Goal: Task Accomplishment & Management: Use online tool/utility

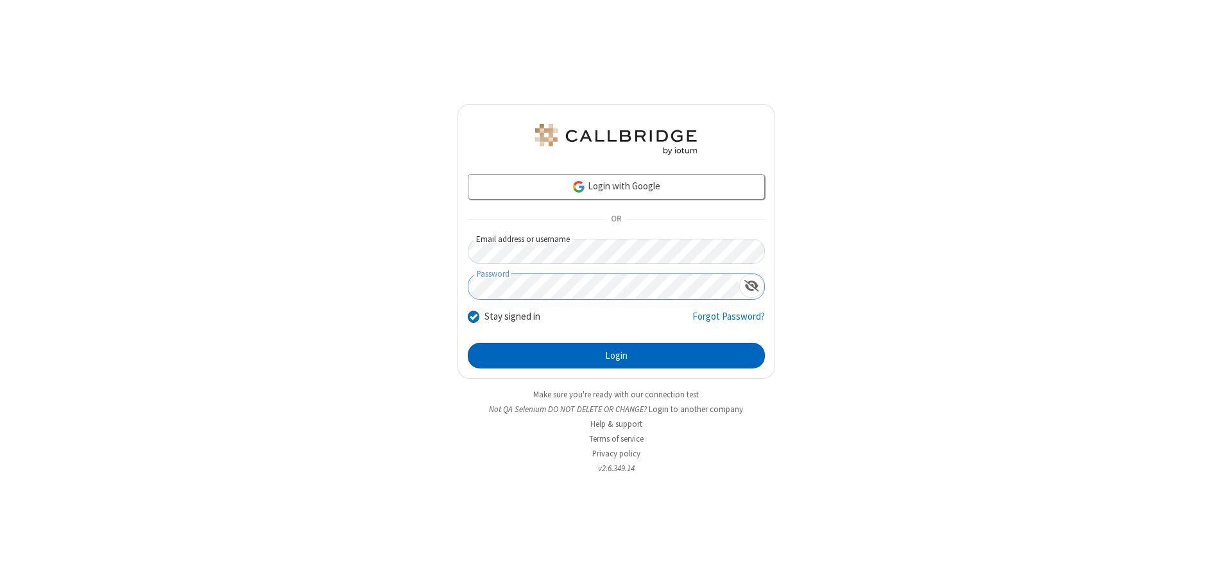
click at [616, 355] on button "Login" at bounding box center [616, 356] width 297 height 26
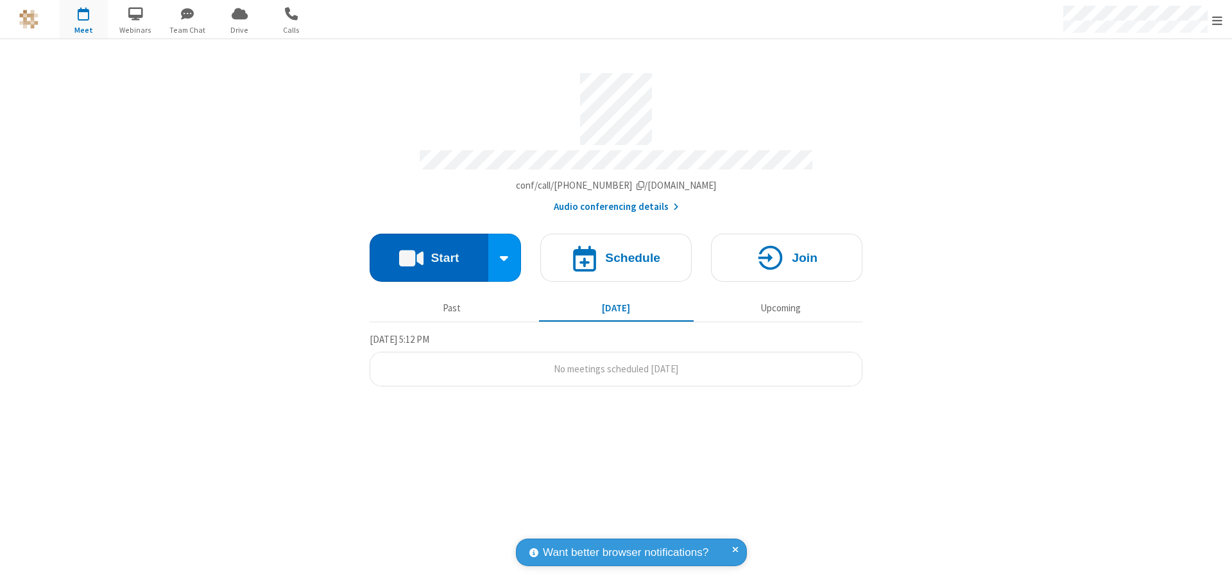
click at [428, 251] on button "Start" at bounding box center [428, 257] width 119 height 48
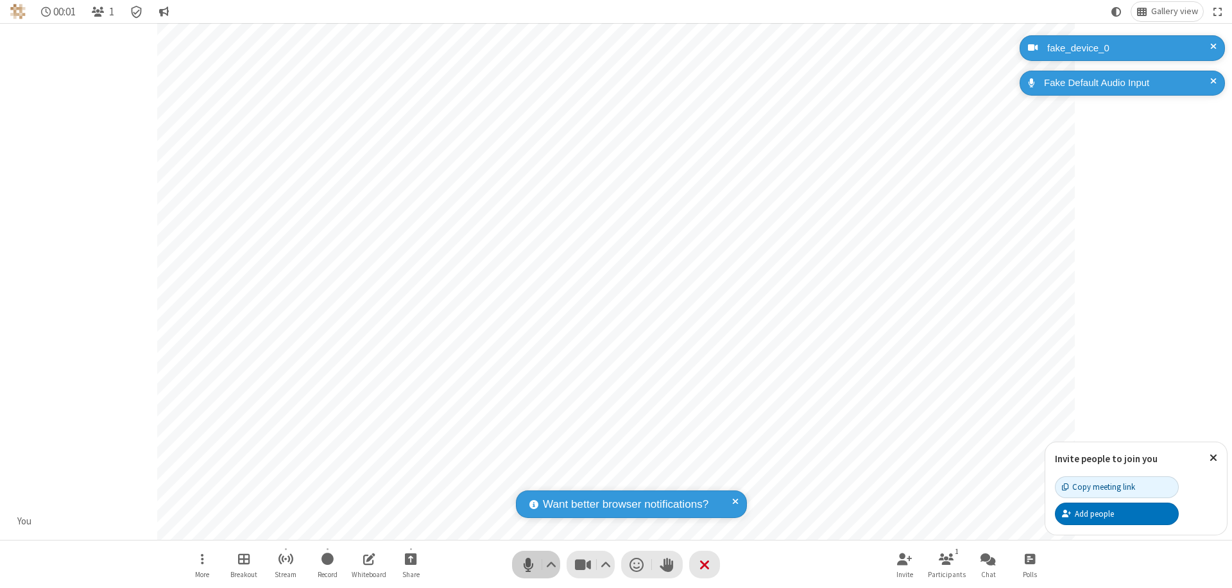
click at [528, 564] on span "Mute (⌘+Shift+A)" at bounding box center [527, 564] width 19 height 19
click at [528, 564] on span "Unmute (⌘+Shift+A)" at bounding box center [527, 564] width 19 height 19
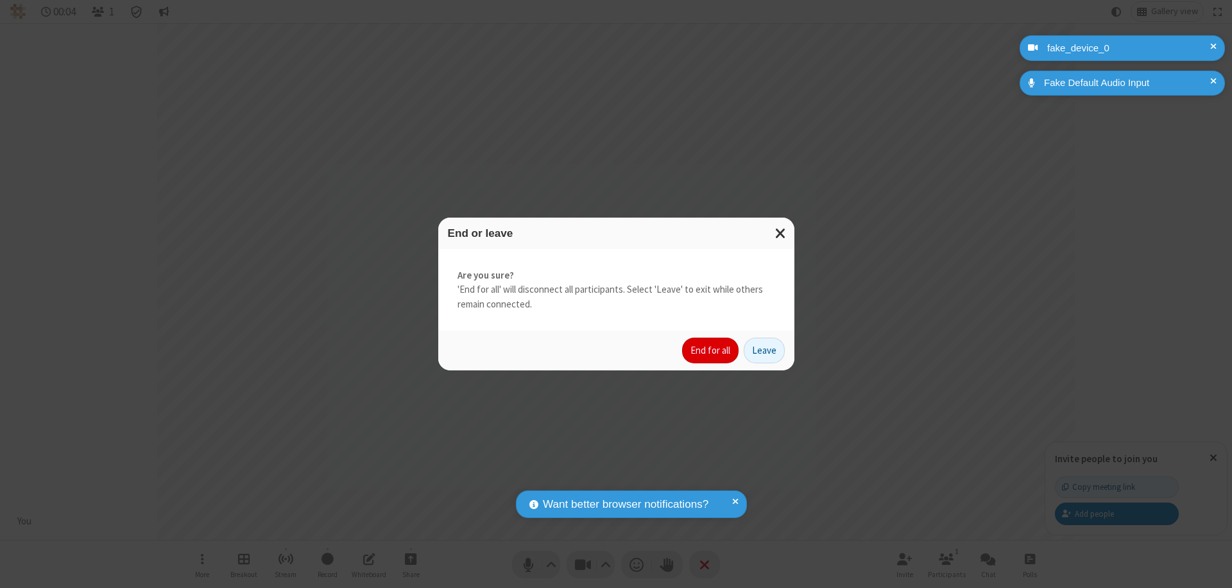
click at [711, 350] on button "End for all" at bounding box center [710, 350] width 56 height 26
